Goal: Task Accomplishment & Management: Use online tool/utility

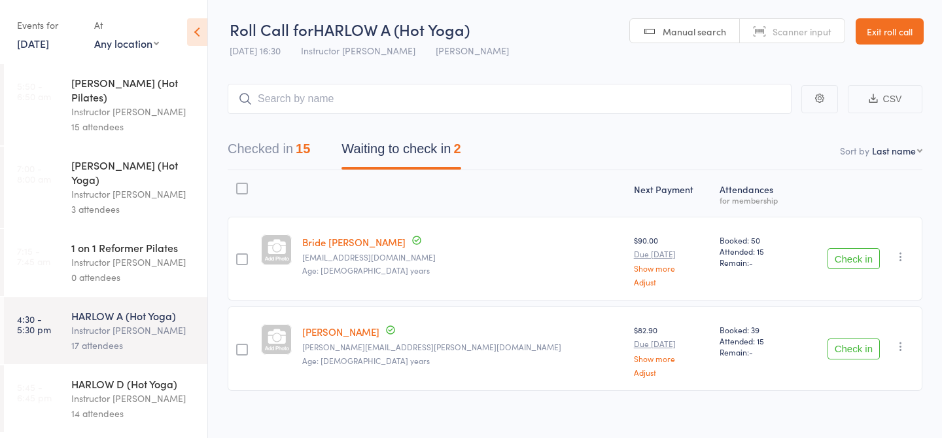
click at [126, 391] on div "Instructor [PERSON_NAME]" at bounding box center [133, 398] width 125 height 15
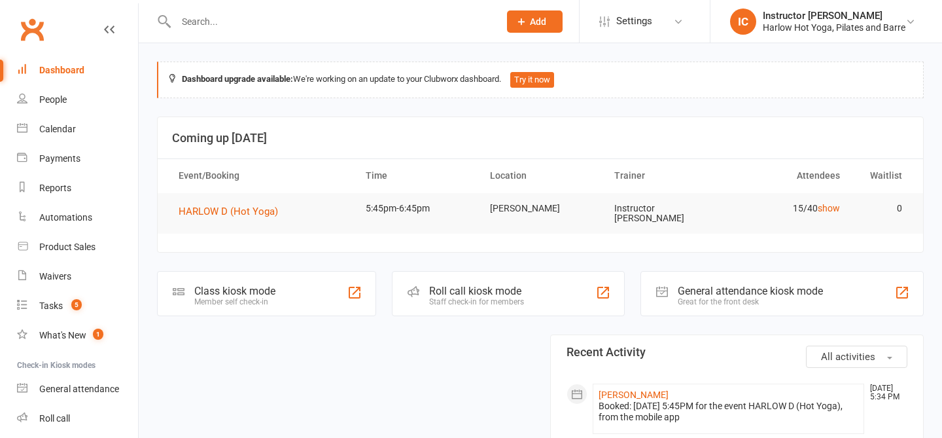
click at [455, 288] on div "Roll call kiosk mode" at bounding box center [476, 291] width 95 height 12
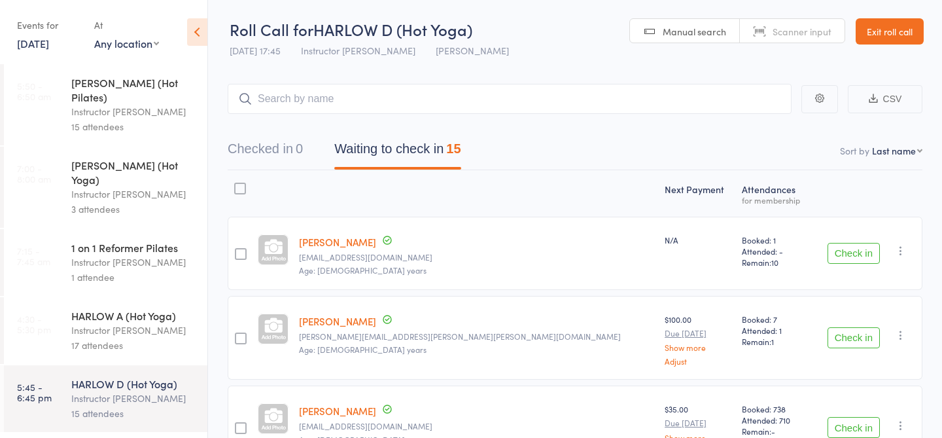
click at [466, 116] on div "Checked in 0 Waiting to check in 15" at bounding box center [575, 142] width 695 height 56
click at [465, 106] on input "search" at bounding box center [510, 99] width 564 height 30
type input "20260"
click at [457, 105] on input "search" at bounding box center [510, 99] width 564 height 30
type input "23845"
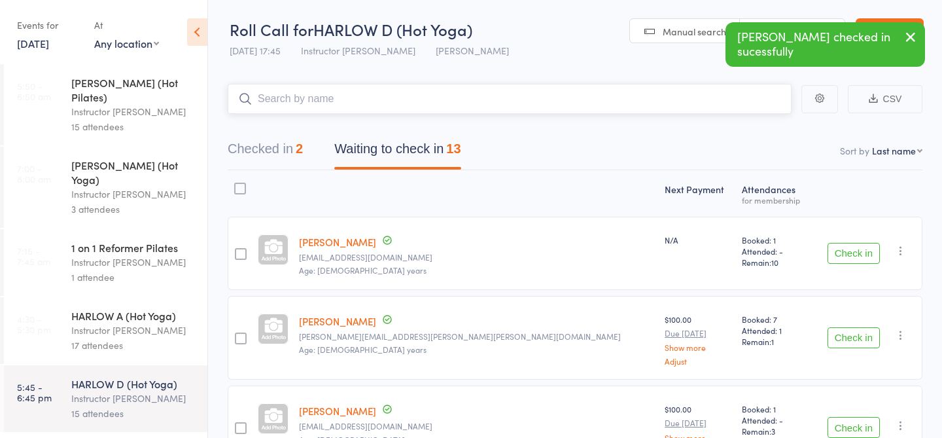
click at [436, 109] on input "search" at bounding box center [510, 99] width 564 height 30
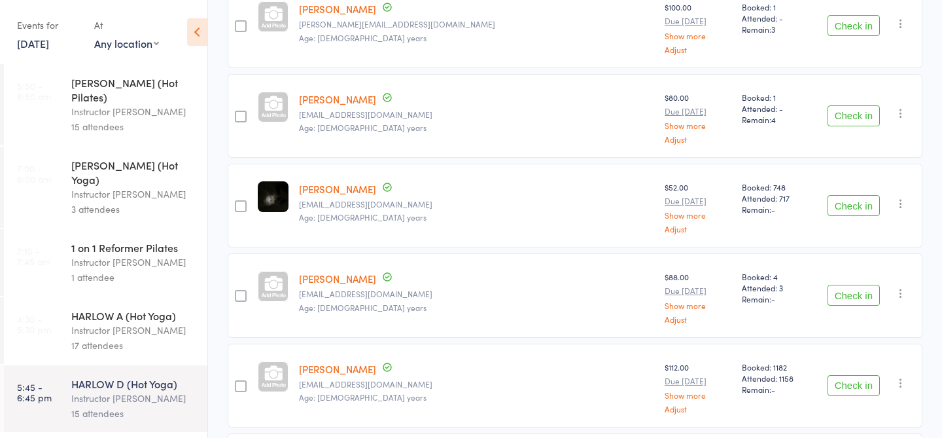
scroll to position [992, 0]
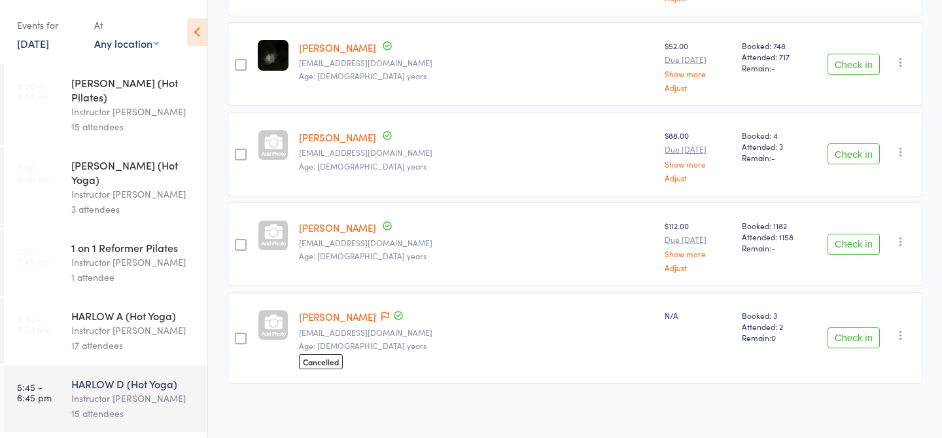
click at [854, 340] on button "Check in" at bounding box center [854, 337] width 52 height 21
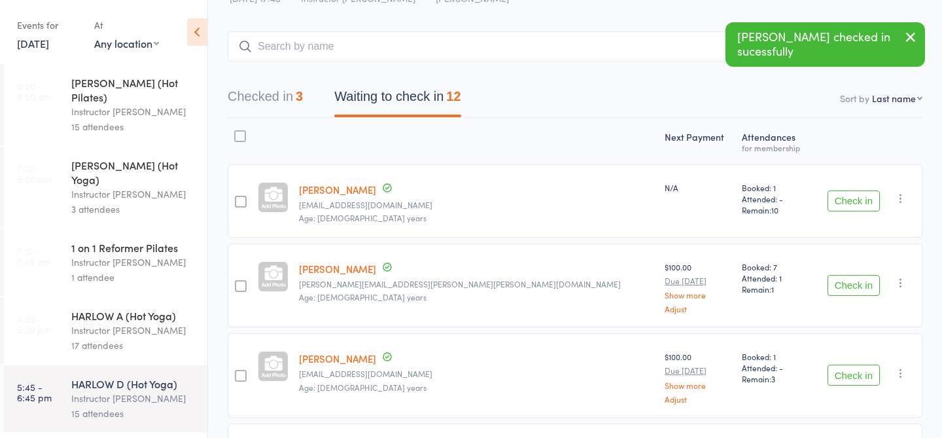
scroll to position [0, 0]
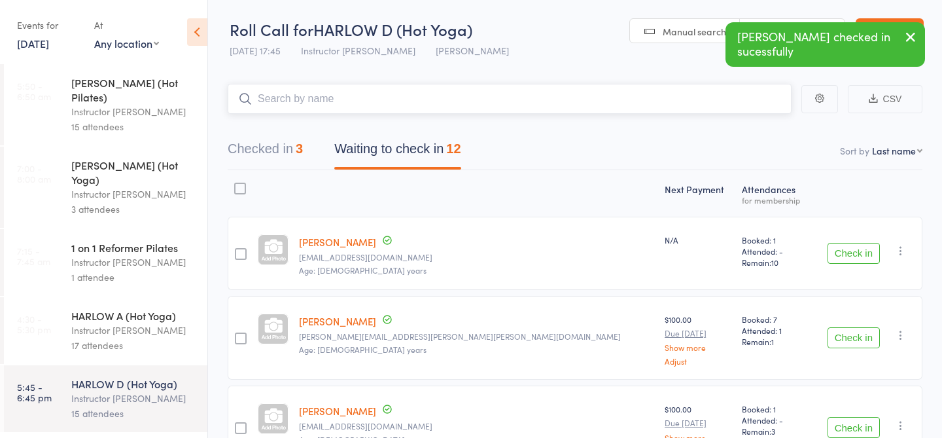
click at [502, 94] on input "search" at bounding box center [510, 99] width 564 height 30
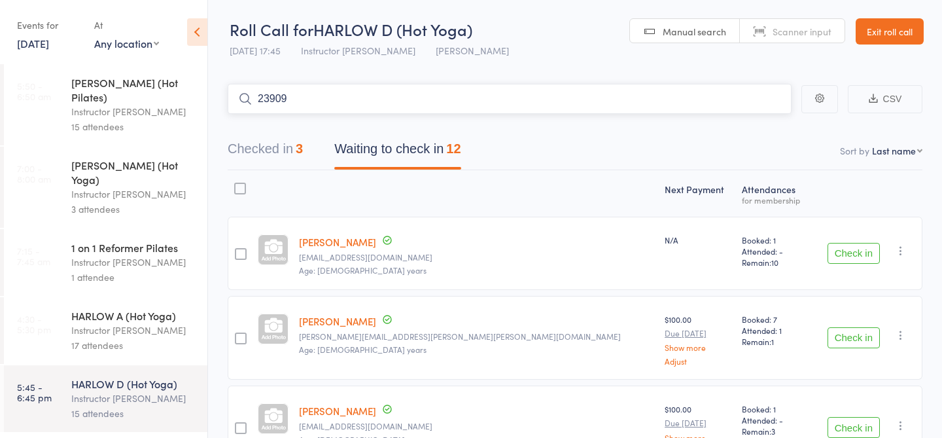
type input "23909"
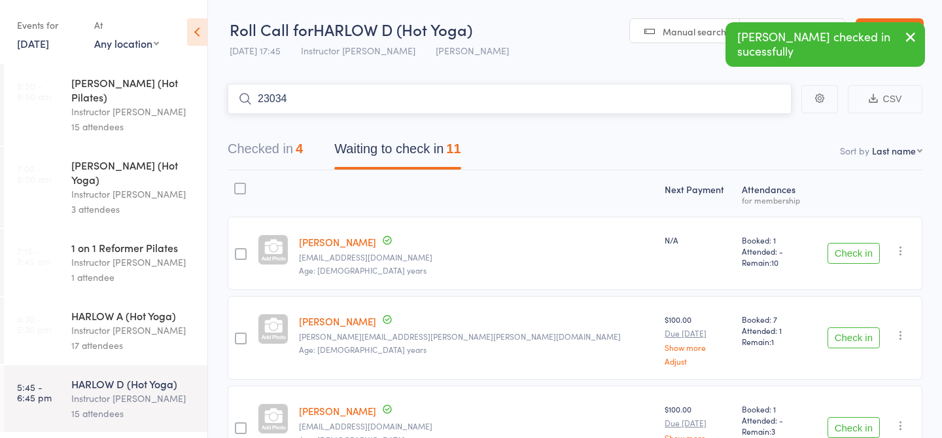
type input "23034"
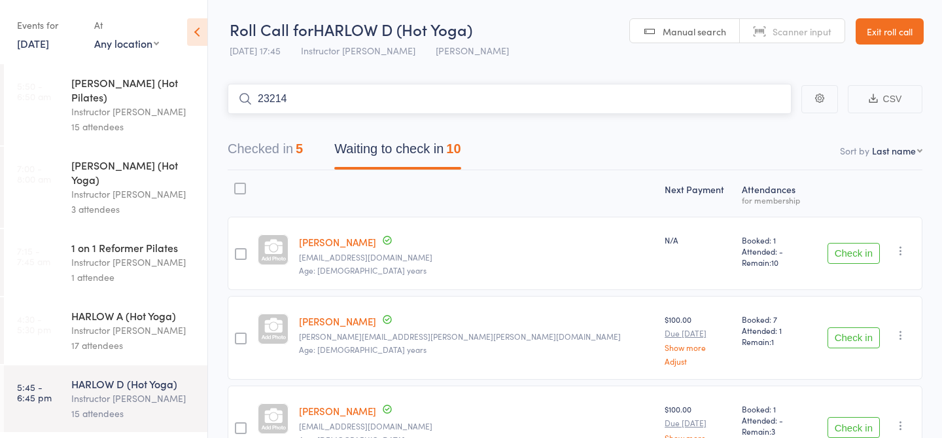
type input "23214"
click at [39, 53] on div "Events for 12 Sep, 2025 12 Sep, 2025 September 2025 Sun Mon Tue Wed Thu Fri Sat…" at bounding box center [49, 33] width 64 height 39
click at [40, 46] on link "12 Sep, 2025" at bounding box center [33, 43] width 32 height 14
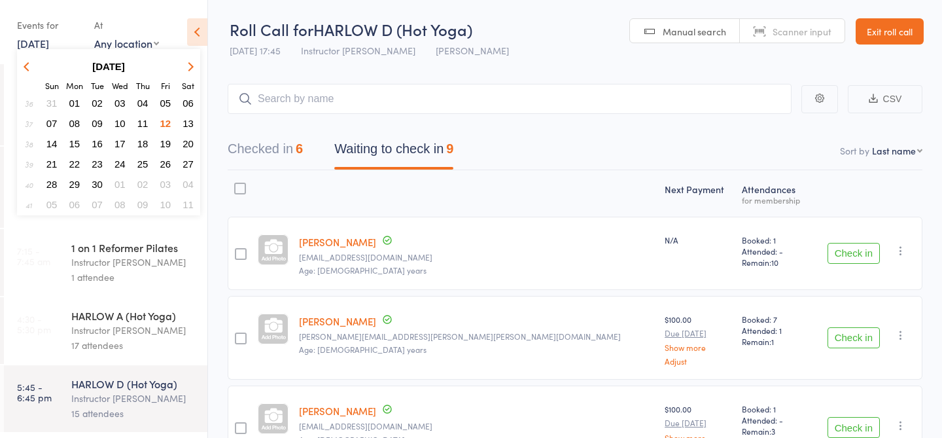
click at [189, 122] on span "13" at bounding box center [188, 123] width 11 height 11
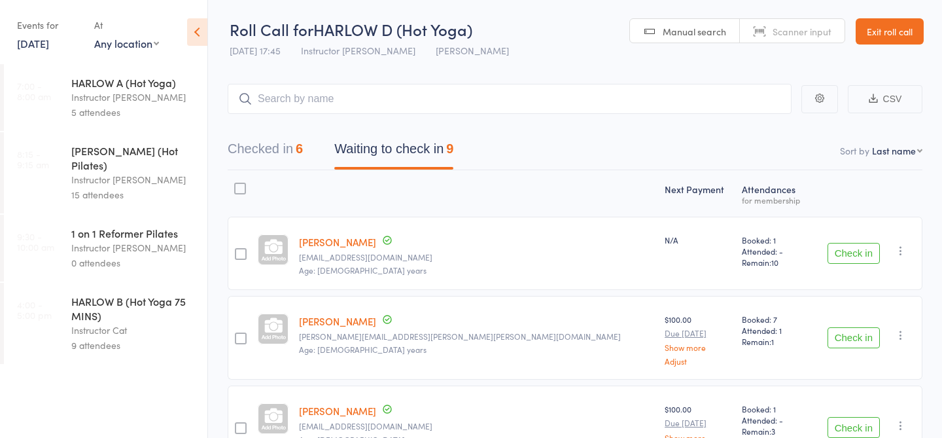
click at [130, 96] on div "Instructor Kaitlyn" at bounding box center [133, 97] width 125 height 15
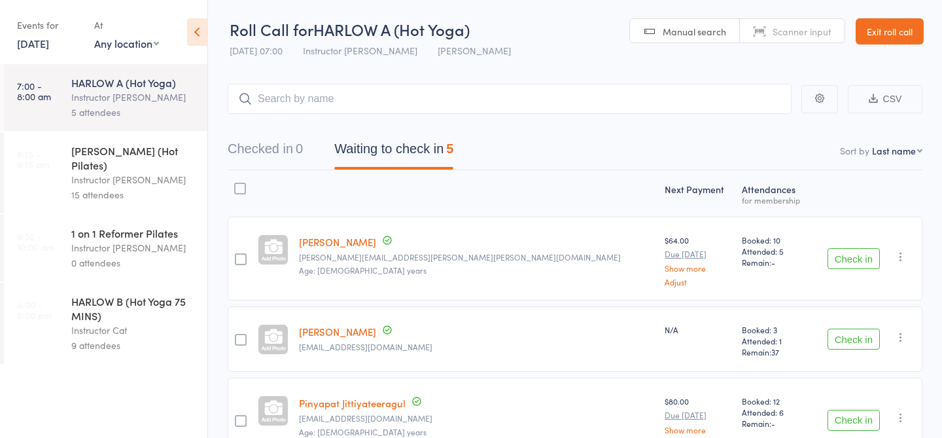
click at [107, 172] on div "Instructor Kaitlyn" at bounding box center [133, 179] width 125 height 15
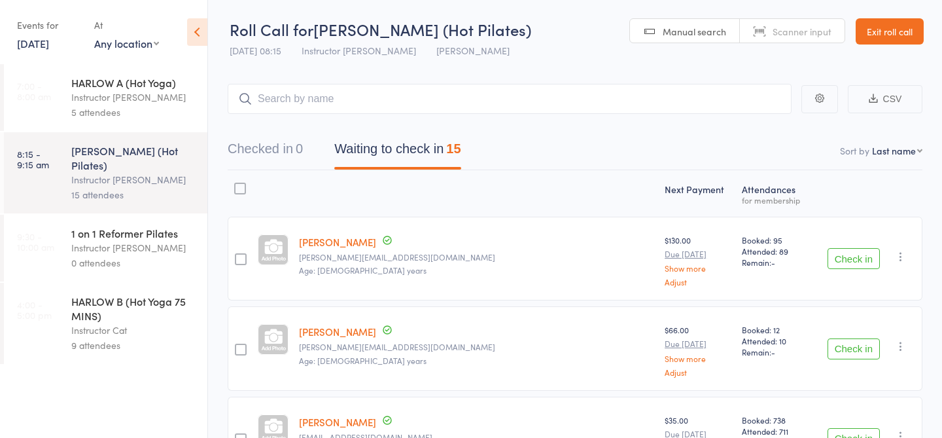
click at [87, 323] on div "Instructor Cat" at bounding box center [133, 330] width 125 height 15
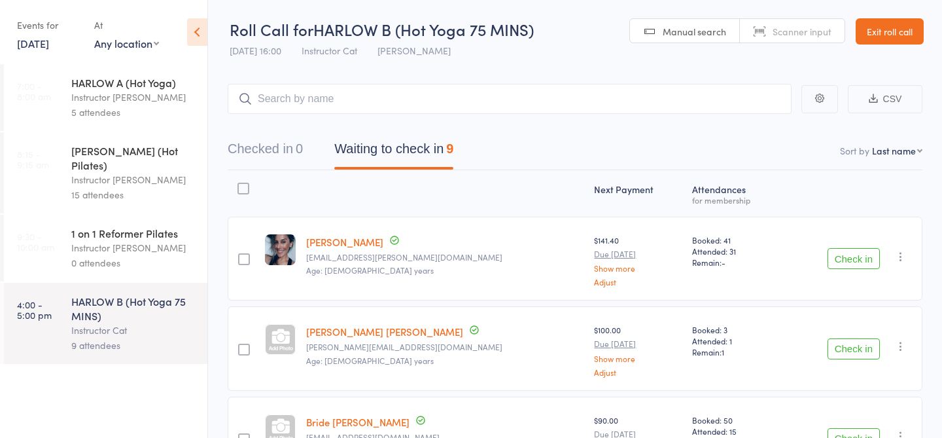
click at [125, 172] on div "Instructor Kaitlyn" at bounding box center [133, 179] width 125 height 15
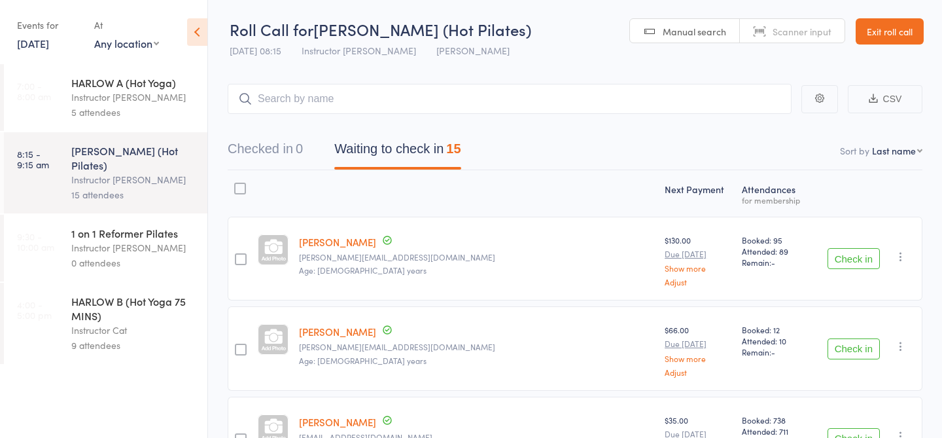
click at [104, 296] on div "HARLOW B (Hot Yoga 75 MINS)" at bounding box center [133, 308] width 125 height 29
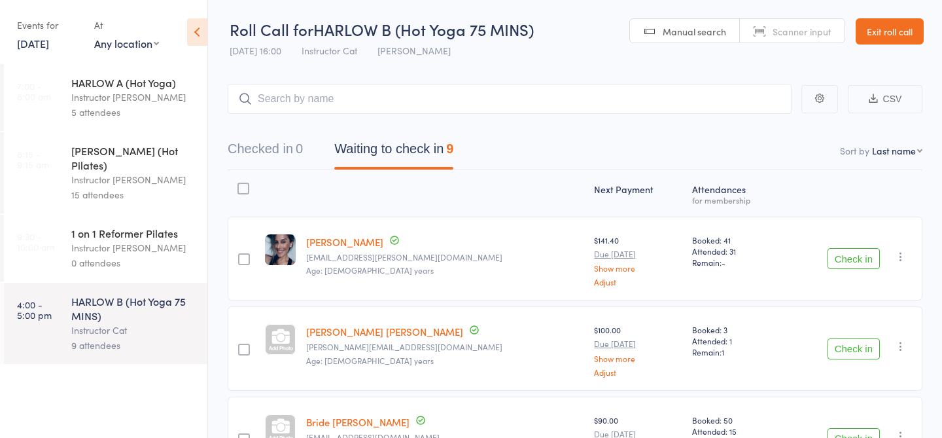
click at [49, 39] on link "13 Sep, 2025" at bounding box center [33, 43] width 32 height 14
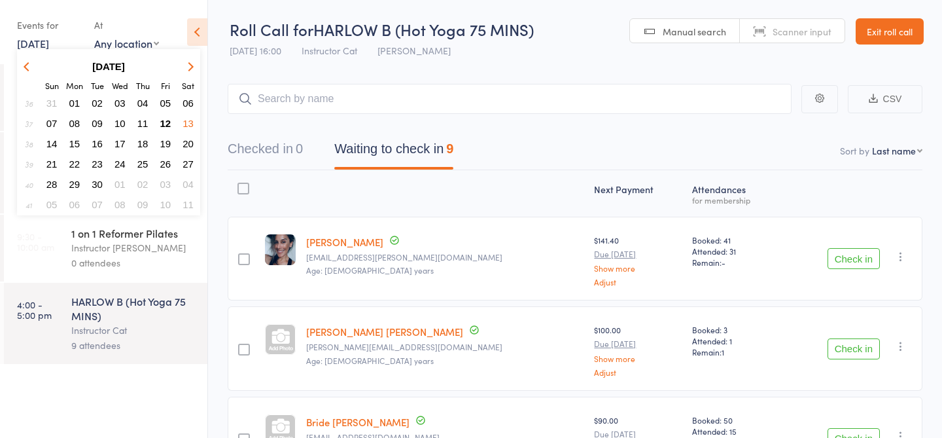
click at [49, 142] on span "14" at bounding box center [51, 143] width 11 height 11
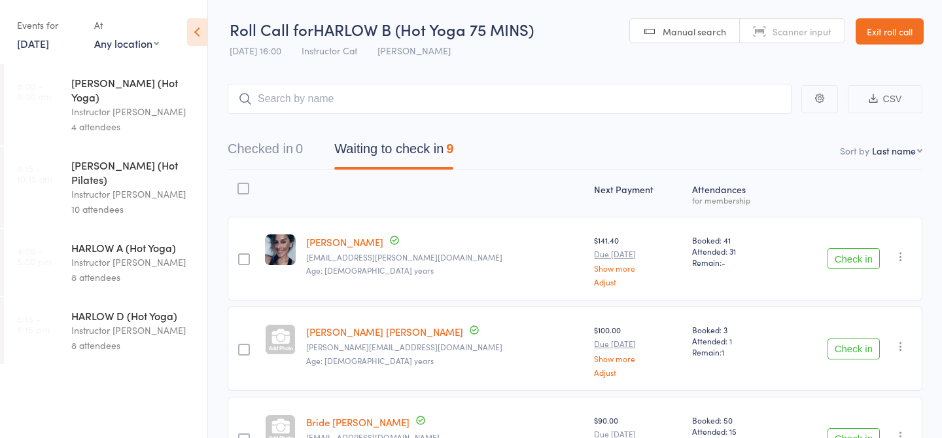
click at [88, 104] on div "Instructor Ali" at bounding box center [133, 111] width 125 height 15
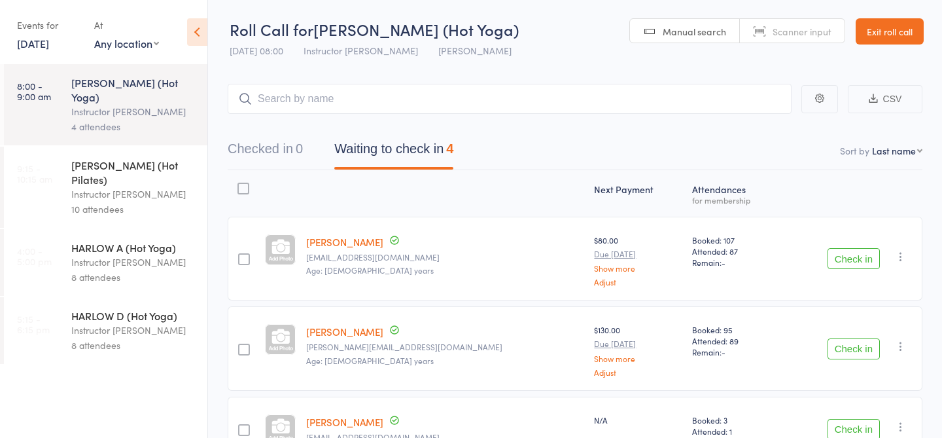
click at [102, 186] on div "Instructor Ali" at bounding box center [133, 193] width 125 height 15
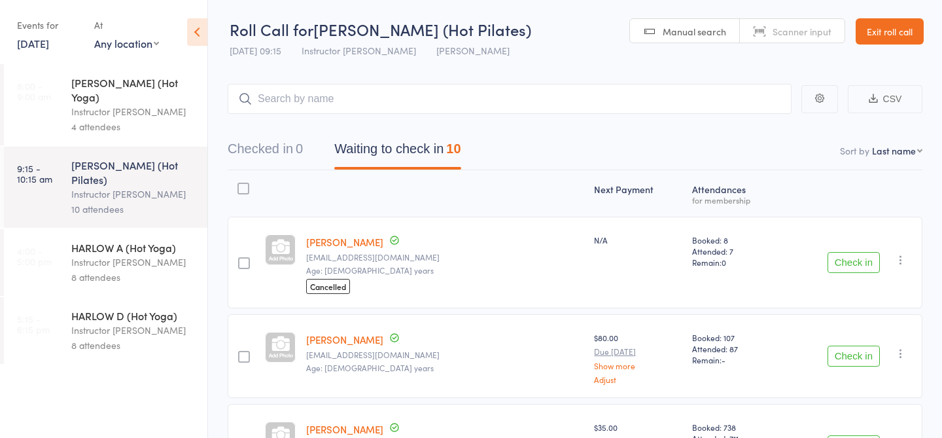
click at [100, 254] on div "Instructor Krystyna" at bounding box center [133, 261] width 125 height 15
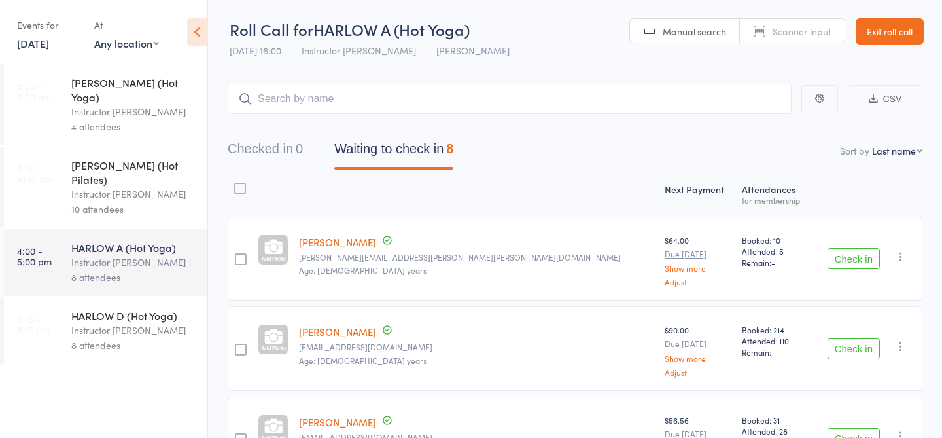
click at [43, 45] on link "14 Sep, 2025" at bounding box center [33, 43] width 32 height 14
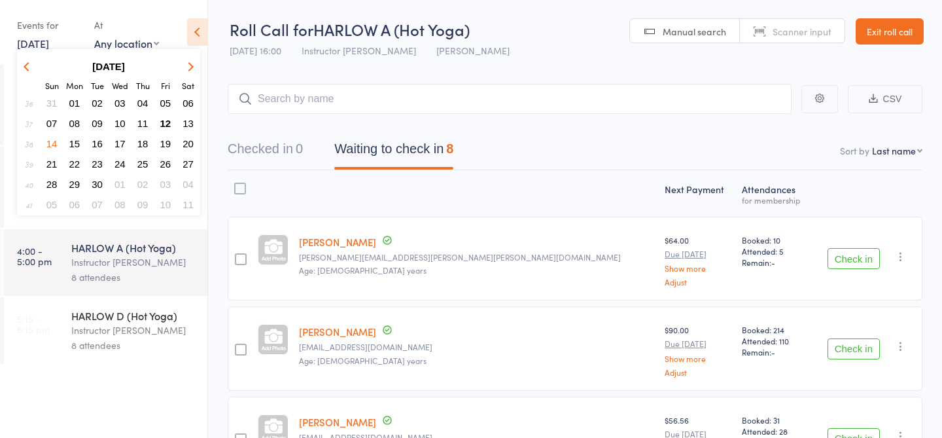
click at [169, 122] on span "12" at bounding box center [165, 123] width 11 height 11
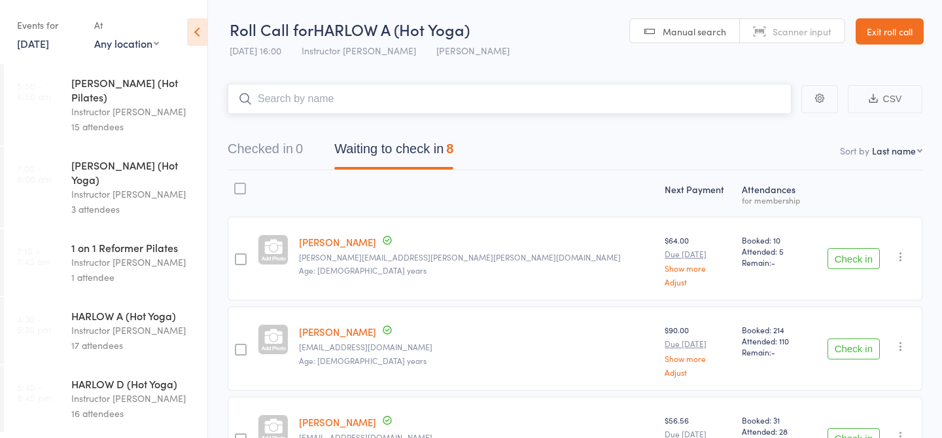
click at [296, 103] on input "search" at bounding box center [510, 99] width 564 height 30
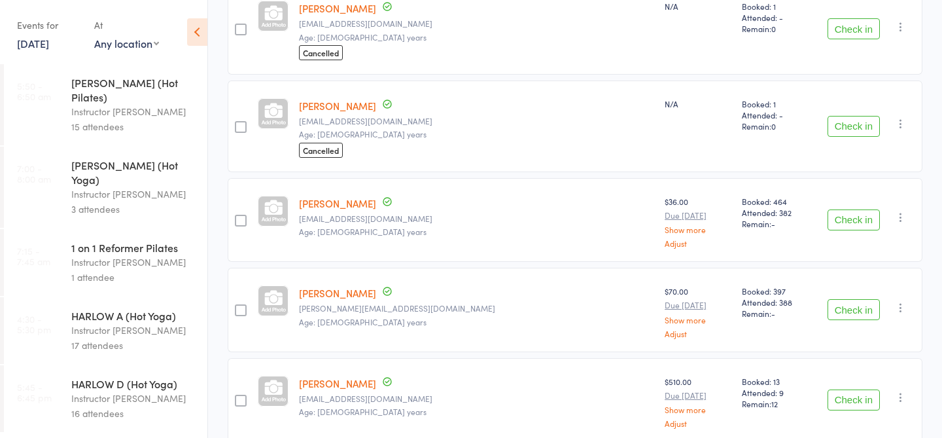
scroll to position [512, 0]
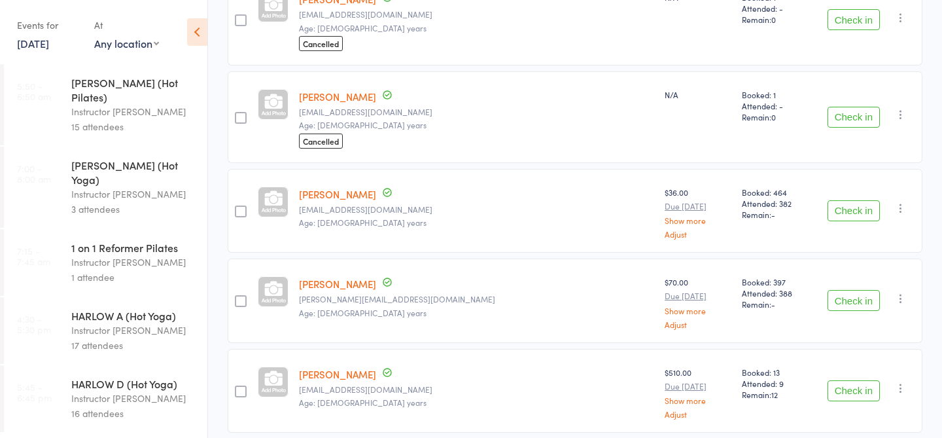
click at [118, 391] on div "Instructor [PERSON_NAME]" at bounding box center [133, 398] width 125 height 15
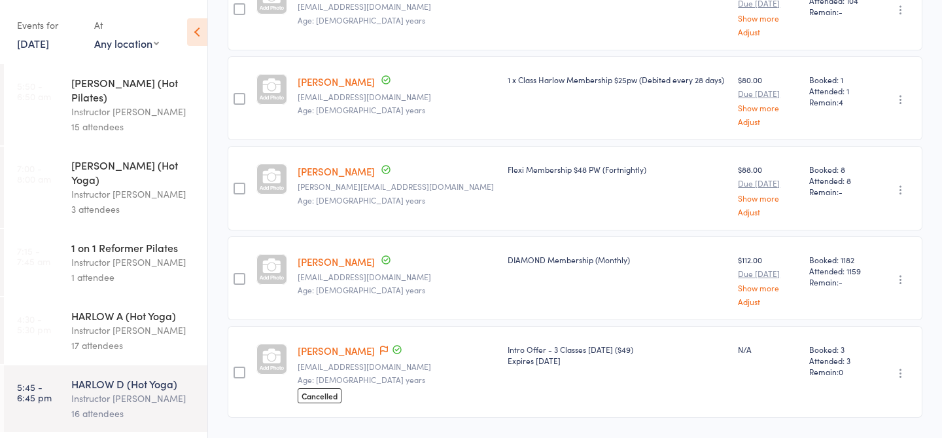
scroll to position [376, 0]
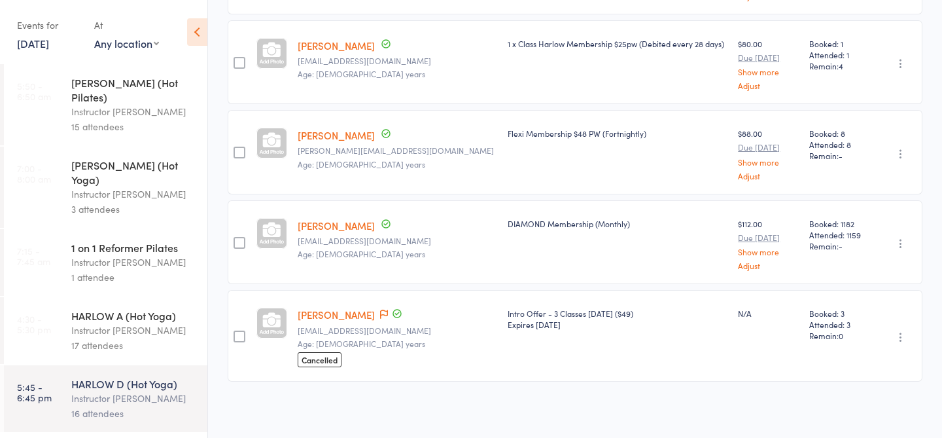
click at [395, 317] on div "Joey Zhang joey.zhang10@uq.net.au Age: 27 years Cancelled" at bounding box center [397, 336] width 210 height 92
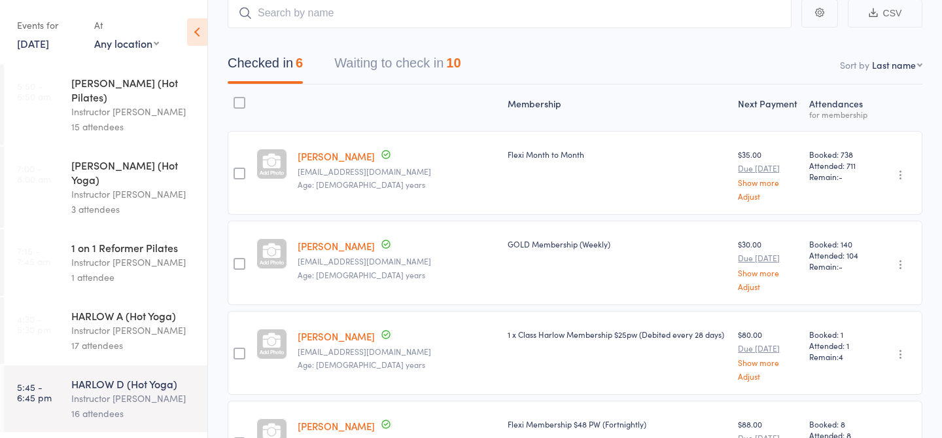
scroll to position [0, 0]
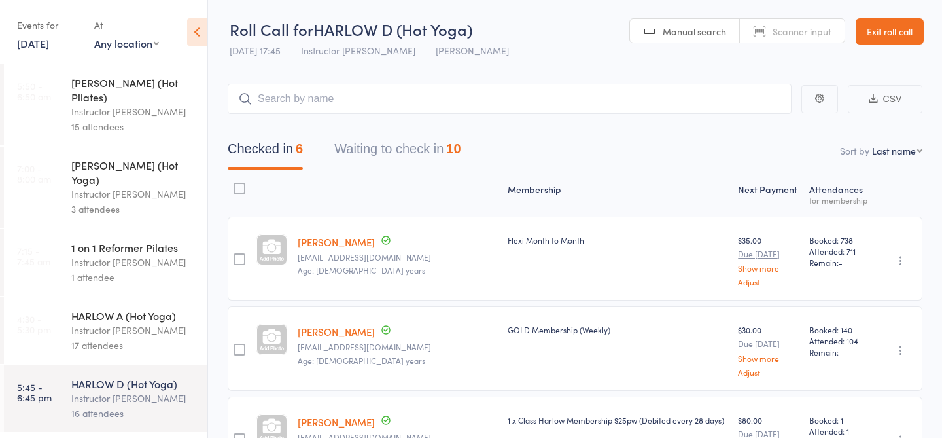
click at [406, 167] on button "Waiting to check in 10" at bounding box center [397, 152] width 126 height 35
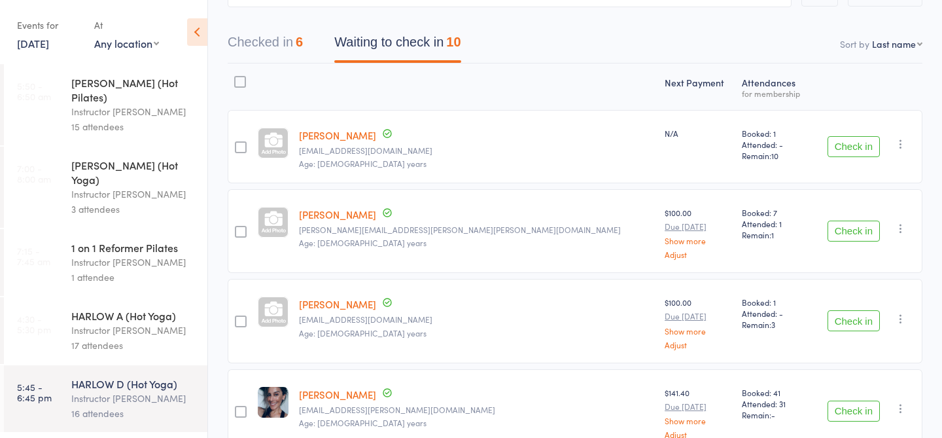
scroll to position [132, 0]
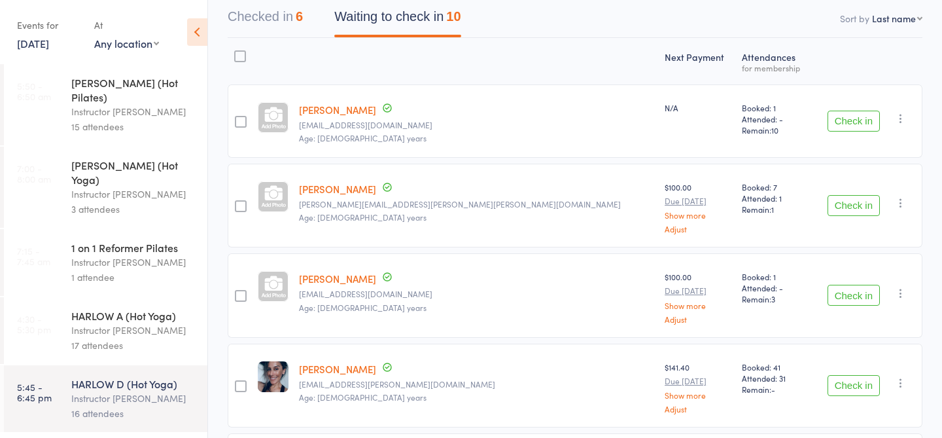
click at [863, 119] on button "Check in" at bounding box center [854, 121] width 52 height 21
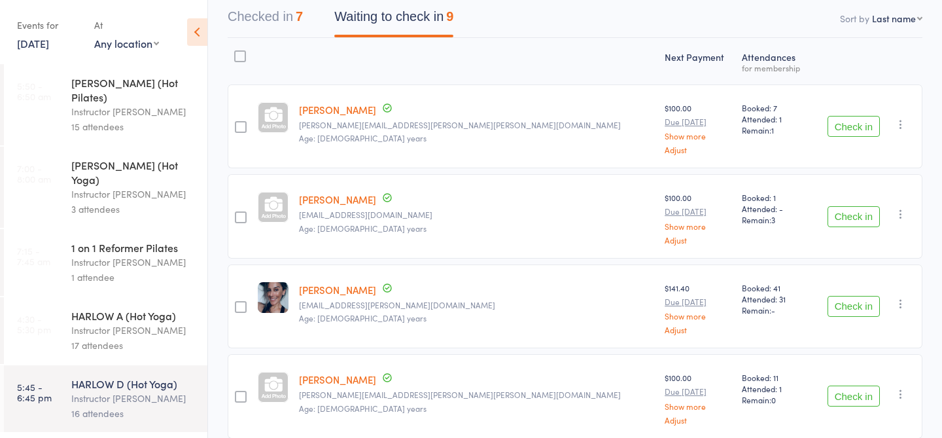
scroll to position [0, 0]
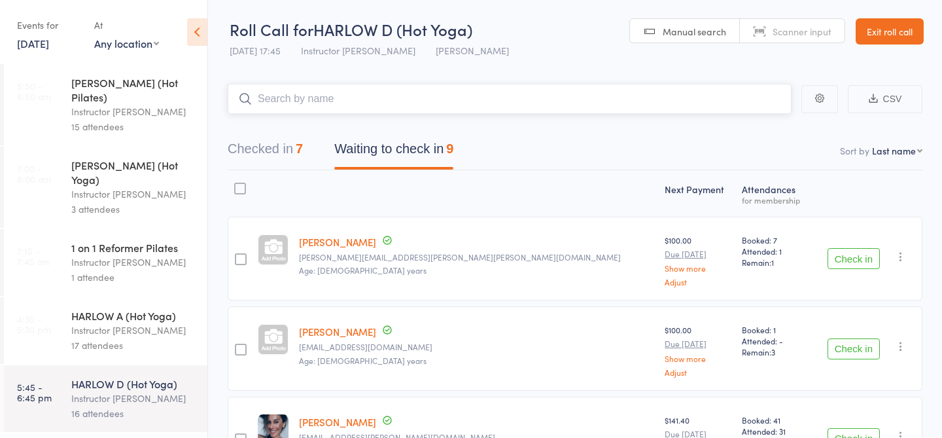
click at [511, 103] on input "search" at bounding box center [510, 99] width 564 height 30
type input "20654"
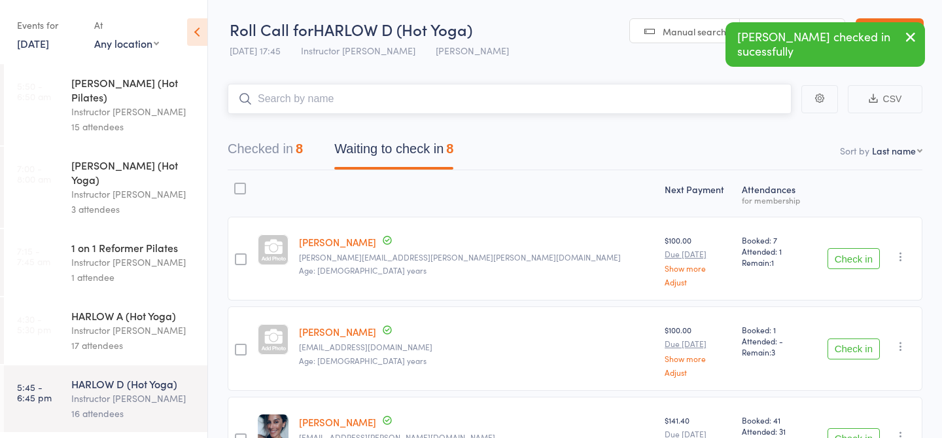
click at [499, 104] on input "search" at bounding box center [510, 99] width 564 height 30
type input "23855"
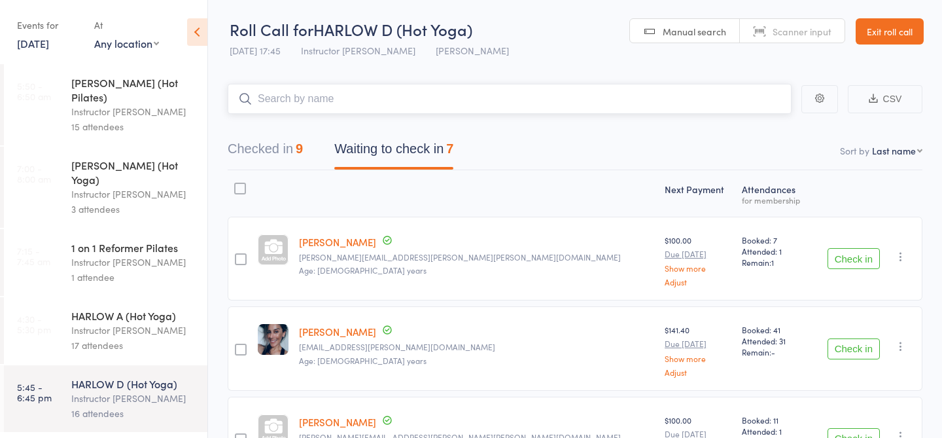
click at [493, 101] on input "search" at bounding box center [510, 99] width 564 height 30
type input "21264"
click at [520, 101] on input "search" at bounding box center [510, 99] width 564 height 30
type input "23156"
click at [423, 104] on input "search" at bounding box center [510, 99] width 564 height 30
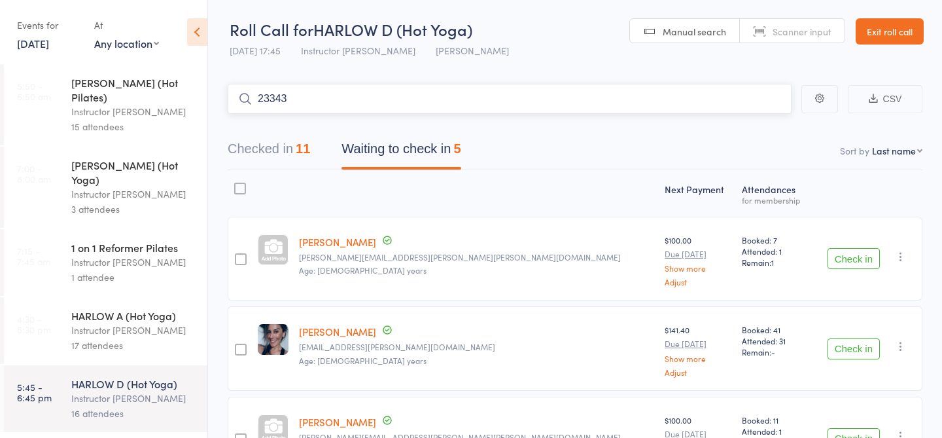
type input "23343"
click at [846, 347] on button "Check in" at bounding box center [854, 348] width 52 height 21
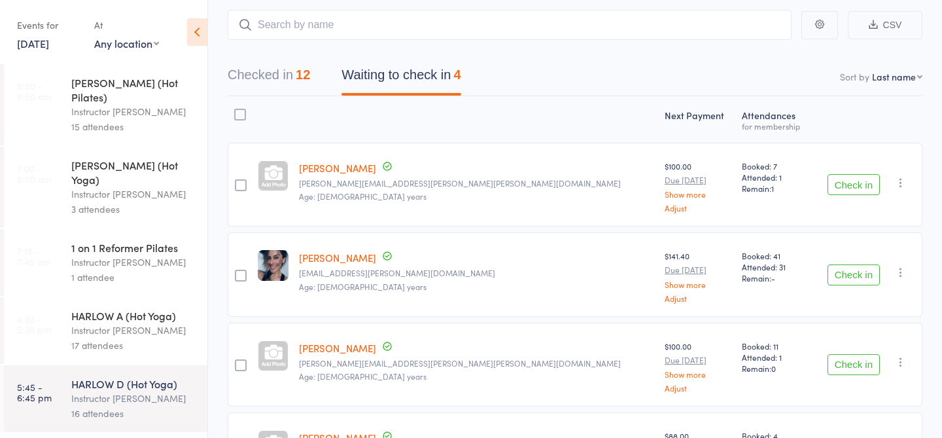
scroll to position [99, 0]
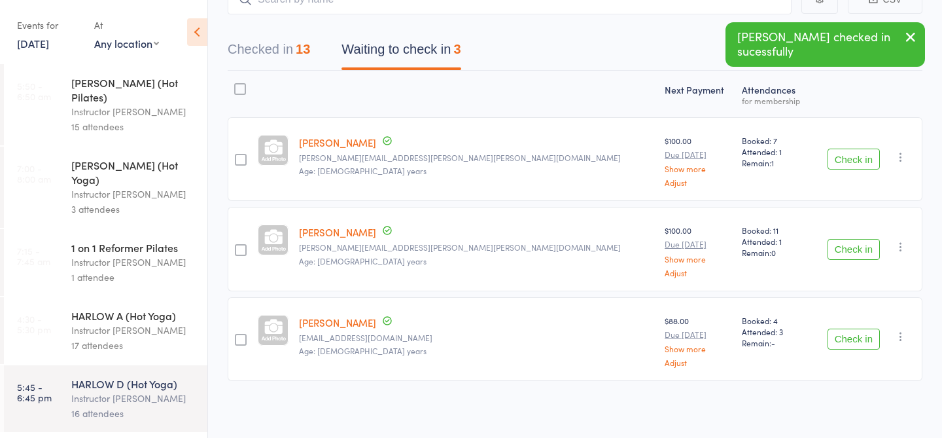
click at [856, 343] on button "Check in" at bounding box center [854, 338] width 52 height 21
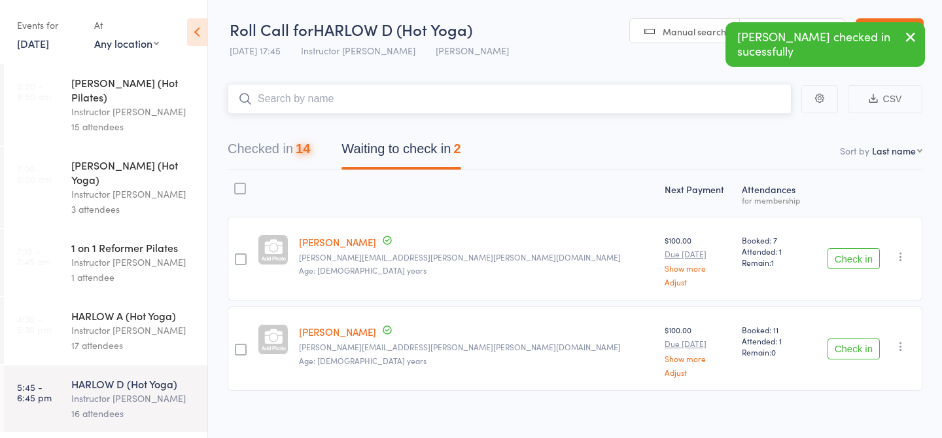
click at [539, 97] on input "search" at bounding box center [510, 99] width 564 height 30
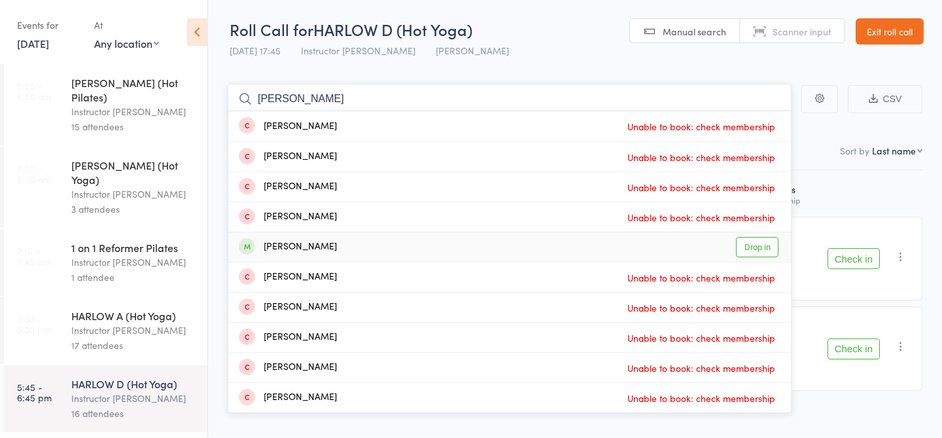
type input "michael"
click at [750, 251] on link "Drop in" at bounding box center [757, 247] width 43 height 20
